Goal: Information Seeking & Learning: Learn about a topic

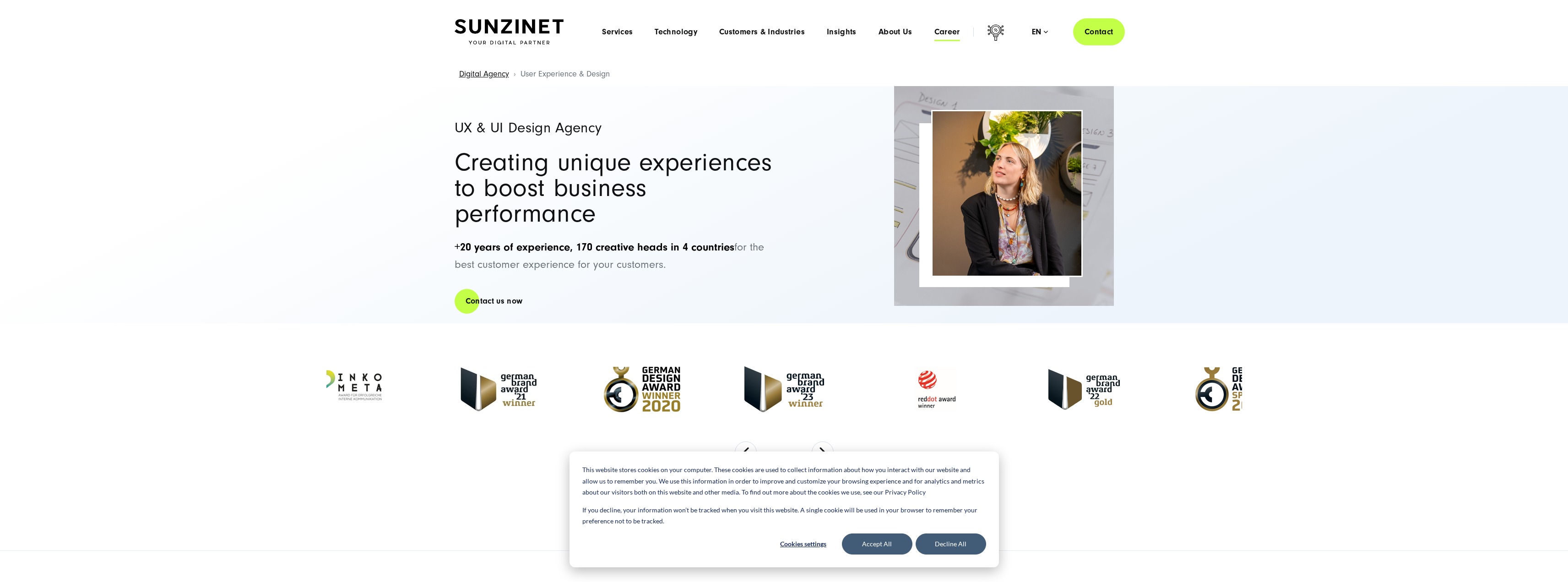
click at [939, 35] on span "Career" at bounding box center [947, 32] width 26 height 9
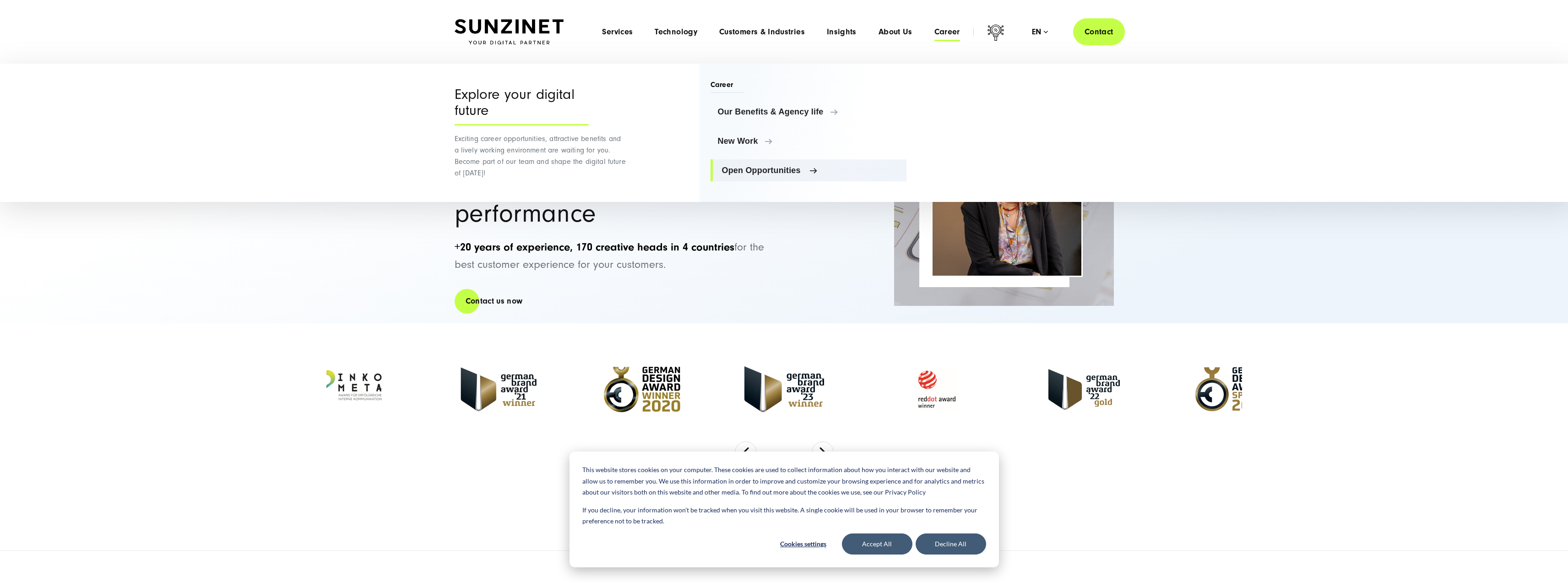
click at [759, 171] on span "Open Opportunities" at bounding box center [811, 171] width 178 height 9
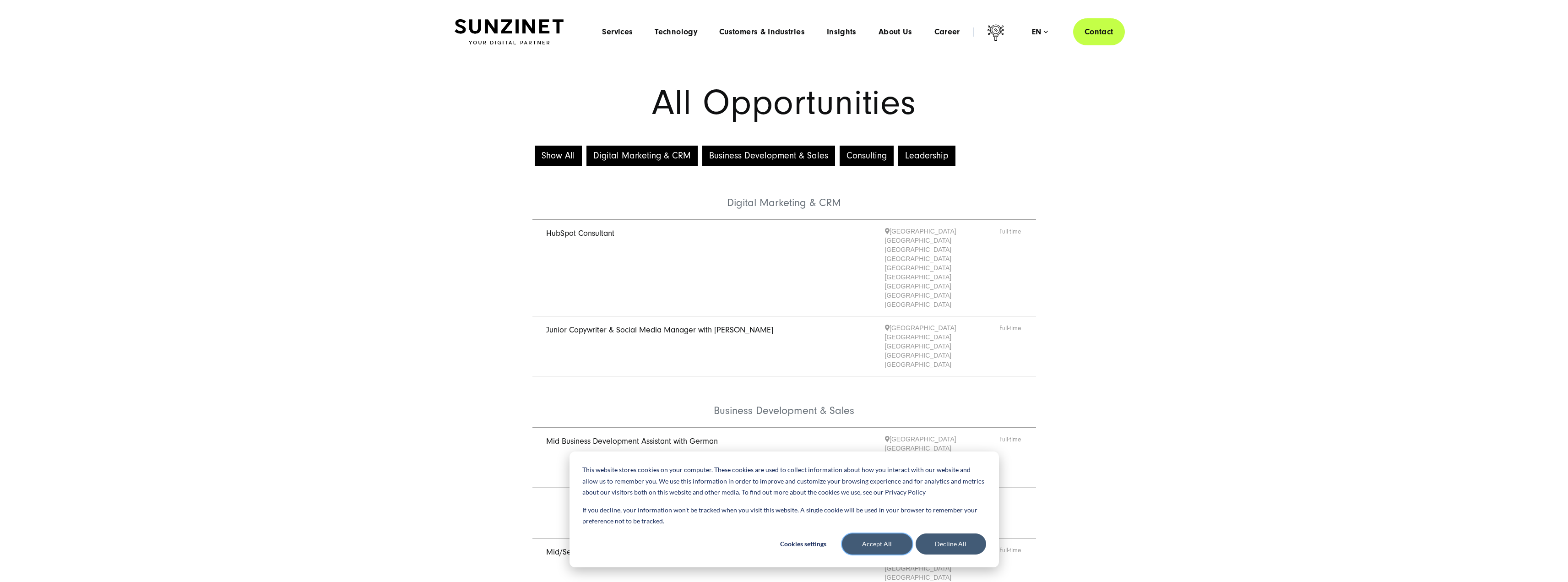
click at [881, 553] on button "Accept All" at bounding box center [877, 544] width 71 height 21
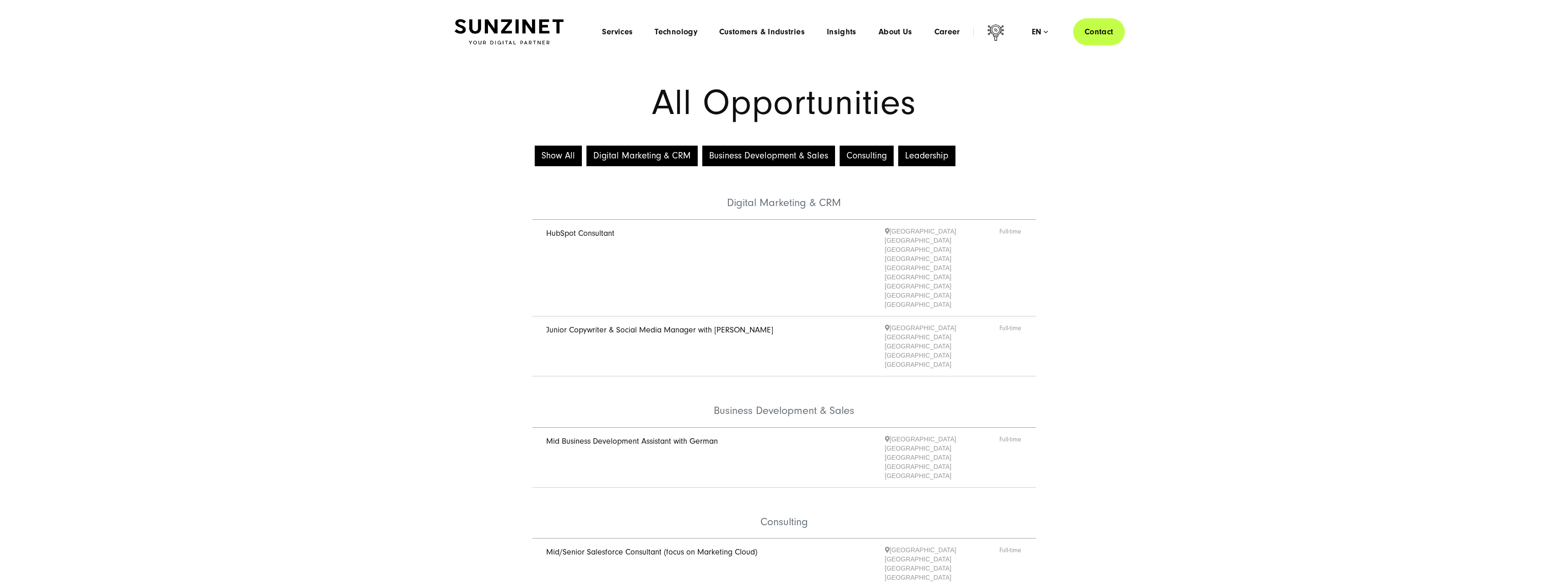
drag, startPoint x: 475, startPoint y: 327, endPoint x: 637, endPoint y: 84, distance: 292.0
click at [889, 28] on span "About Us" at bounding box center [896, 32] width 34 height 9
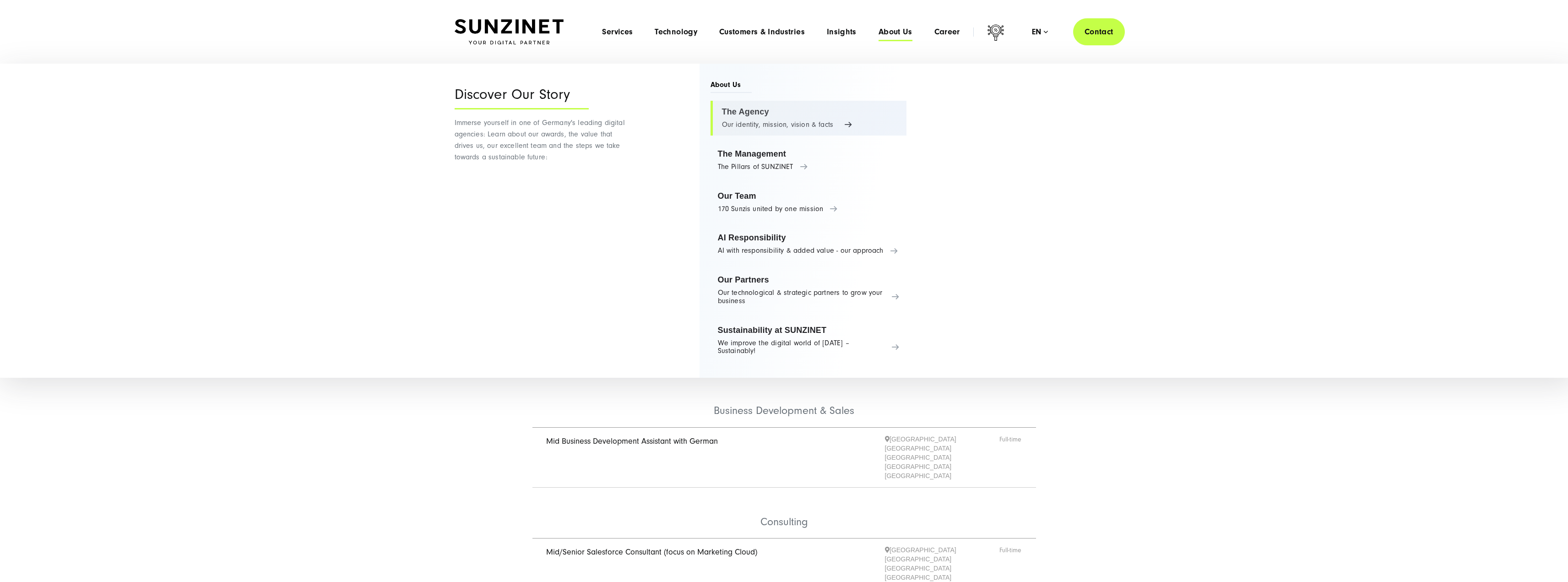
click at [752, 119] on link "The Agency Our identity, mission, vision & facts" at bounding box center [808, 118] width 196 height 35
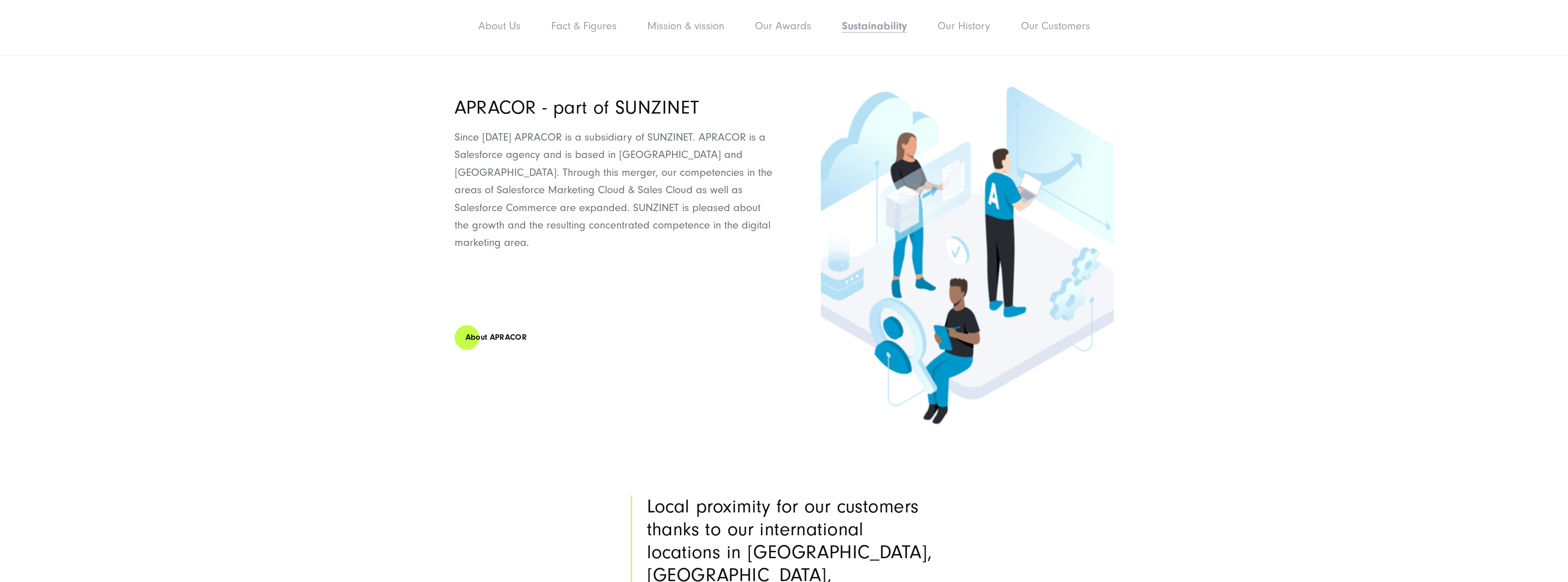
scroll to position [4259, 0]
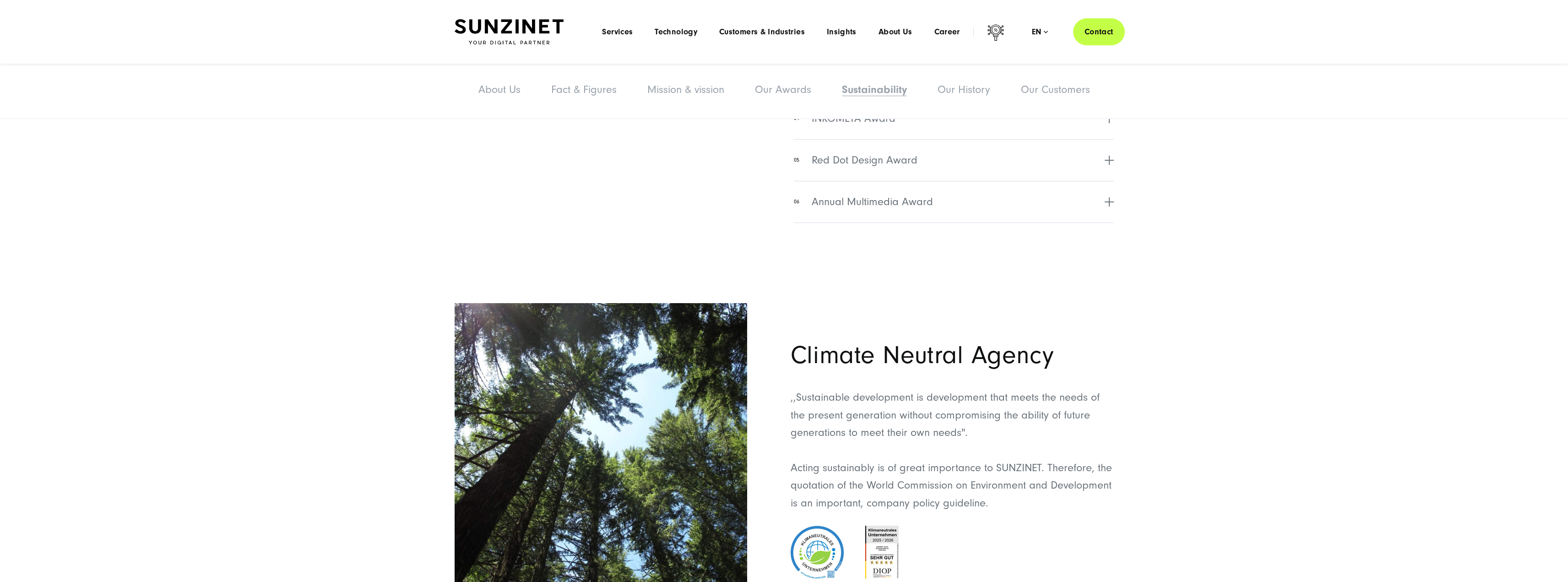
drag, startPoint x: 764, startPoint y: 252, endPoint x: 980, endPoint y: 20, distance: 317.0
